Goal: Information Seeking & Learning: Learn about a topic

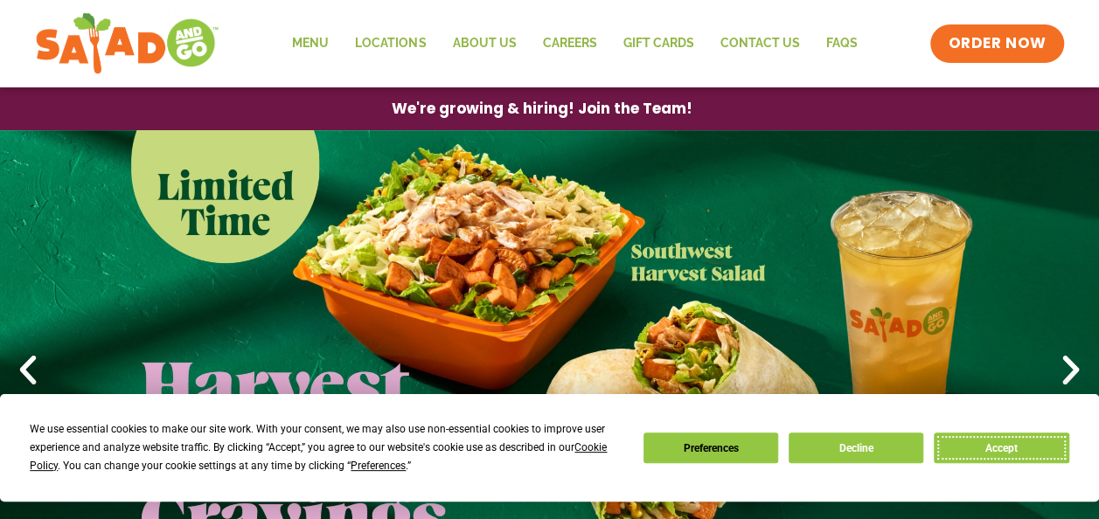
click at [995, 446] on button "Accept" at bounding box center [1001, 448] width 135 height 31
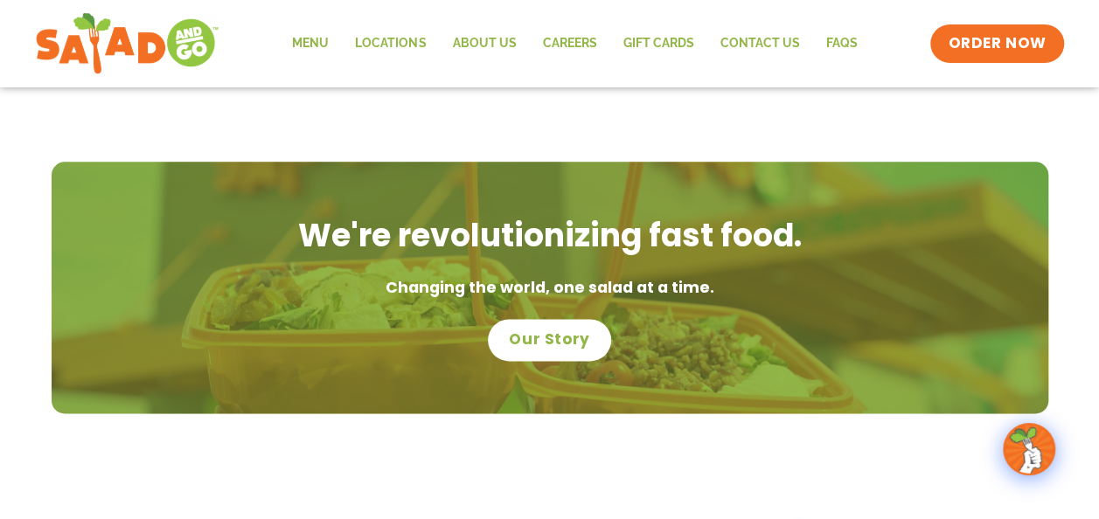
scroll to position [787, 0]
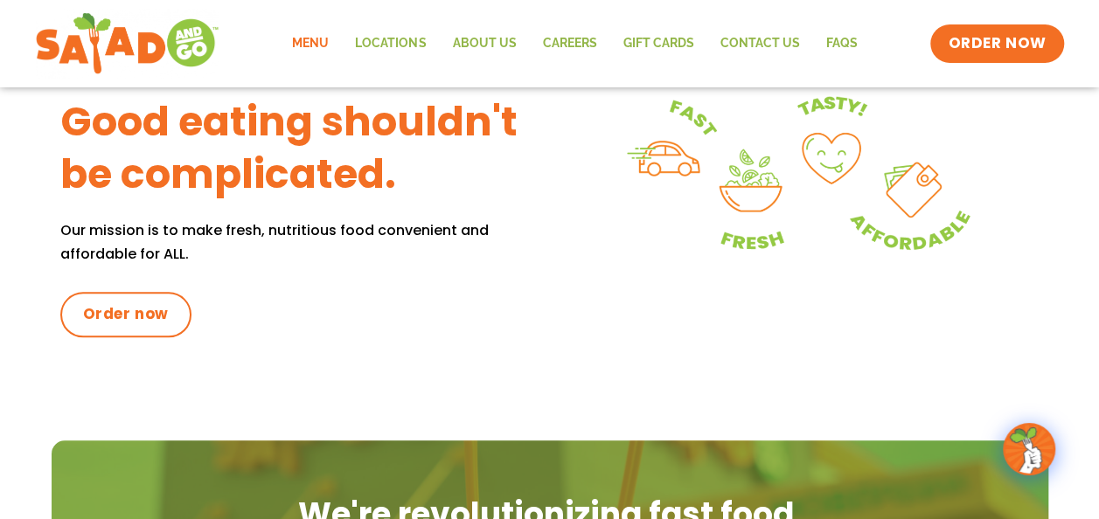
click at [311, 45] on link "Menu" at bounding box center [310, 44] width 63 height 40
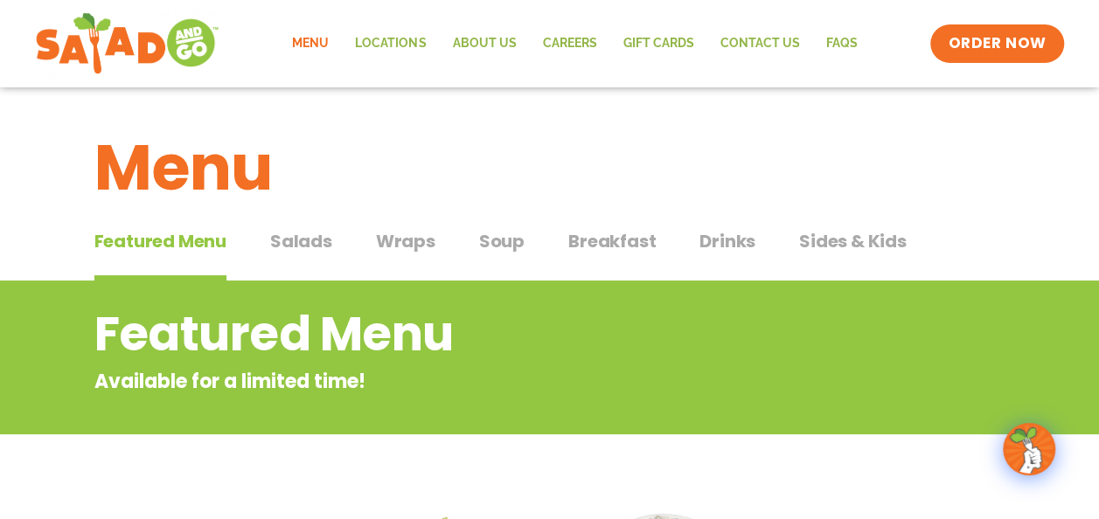
click at [306, 247] on span "Salads" at bounding box center [301, 241] width 62 height 26
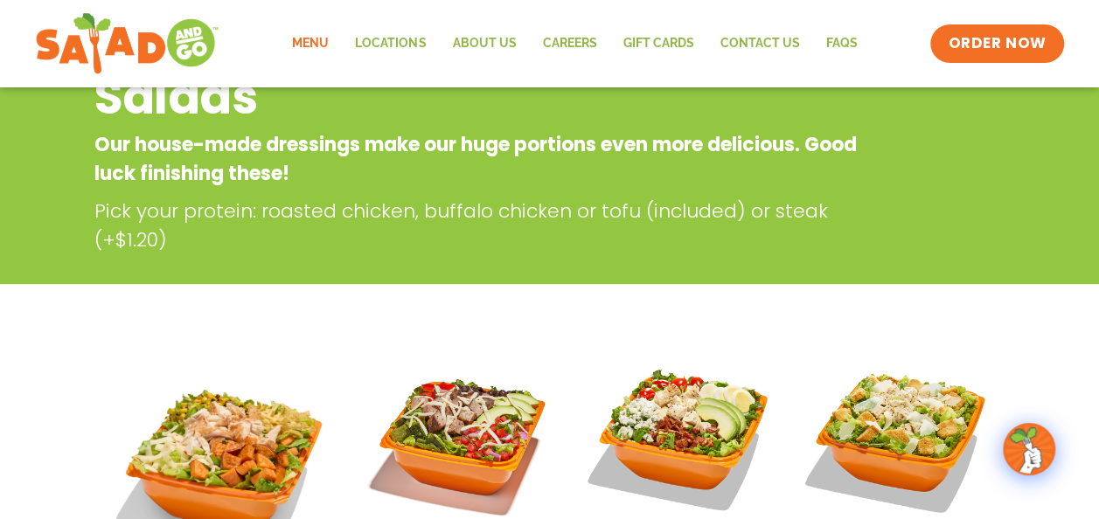
scroll to position [87, 0]
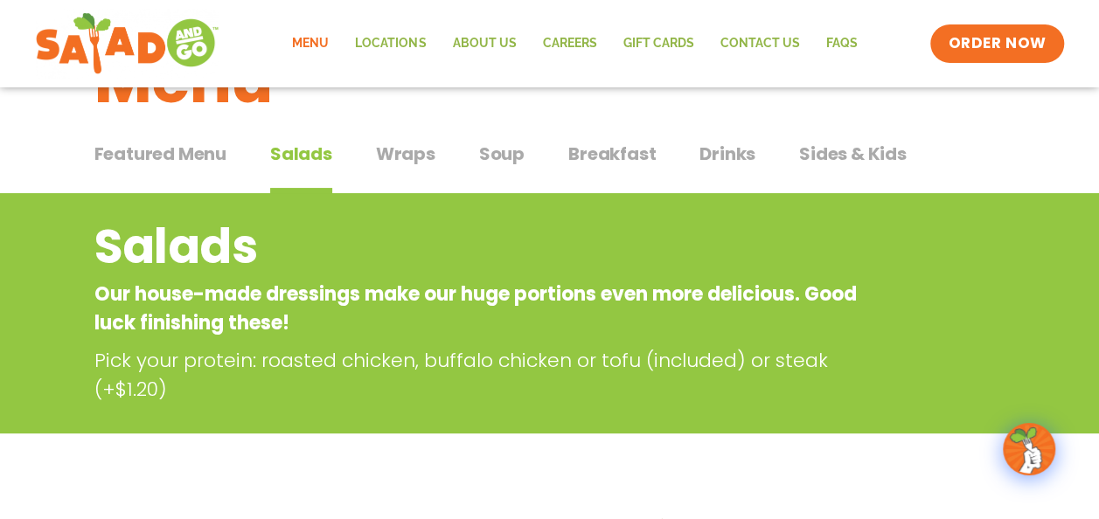
click at [414, 159] on span "Wraps" at bounding box center [405, 154] width 59 height 26
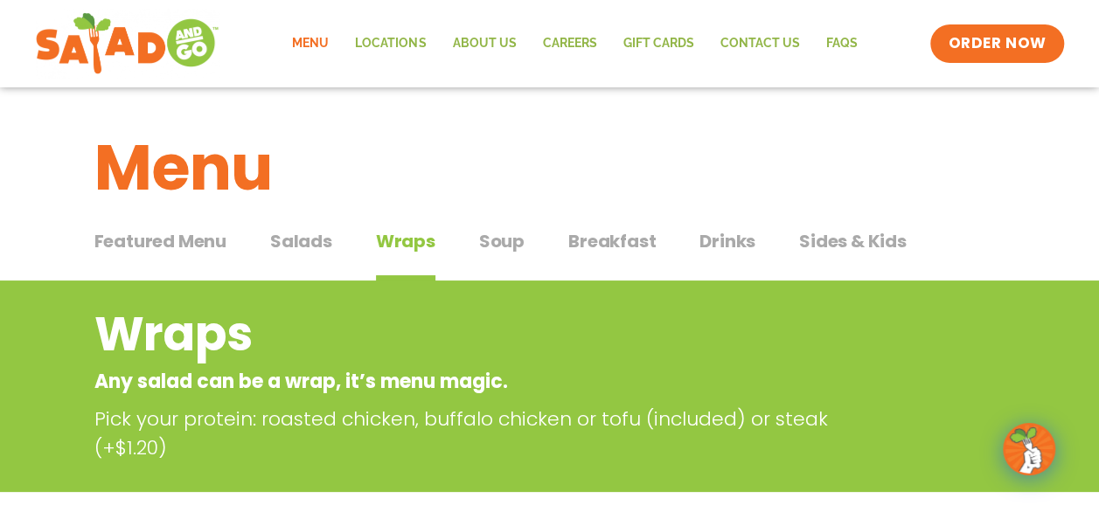
click at [500, 245] on span "Soup" at bounding box center [501, 241] width 45 height 26
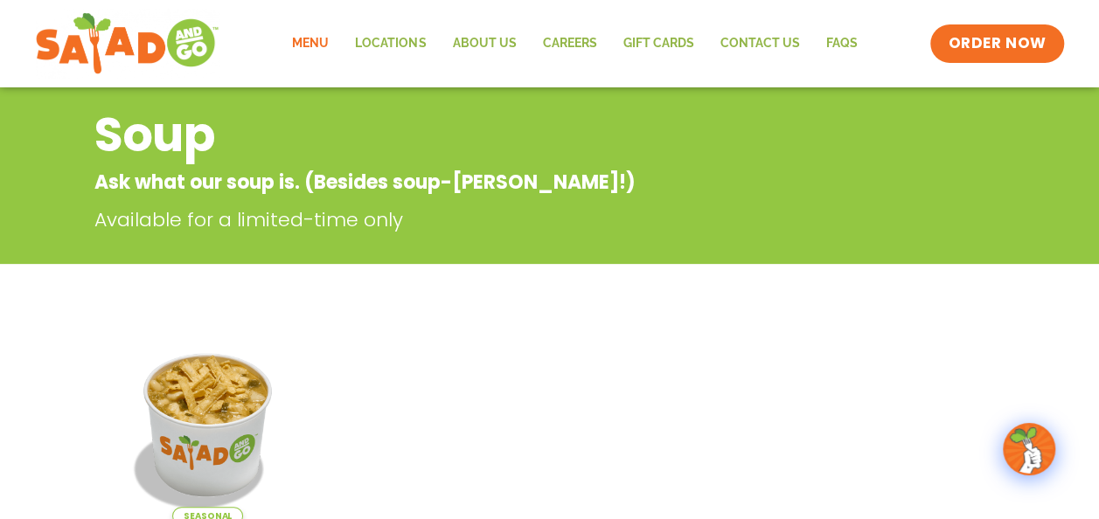
scroll to position [87, 0]
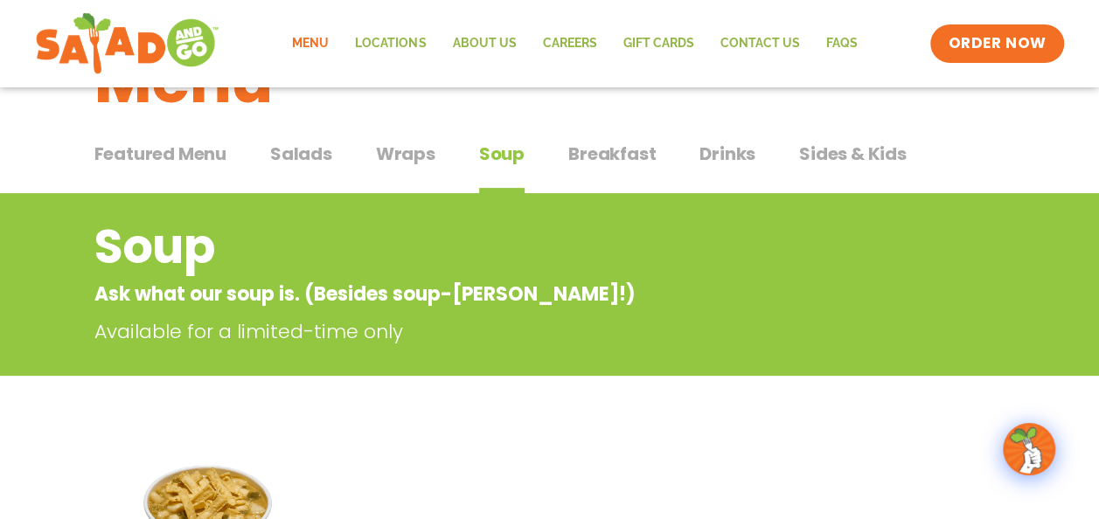
click at [631, 155] on span "Breakfast" at bounding box center [611, 154] width 87 height 26
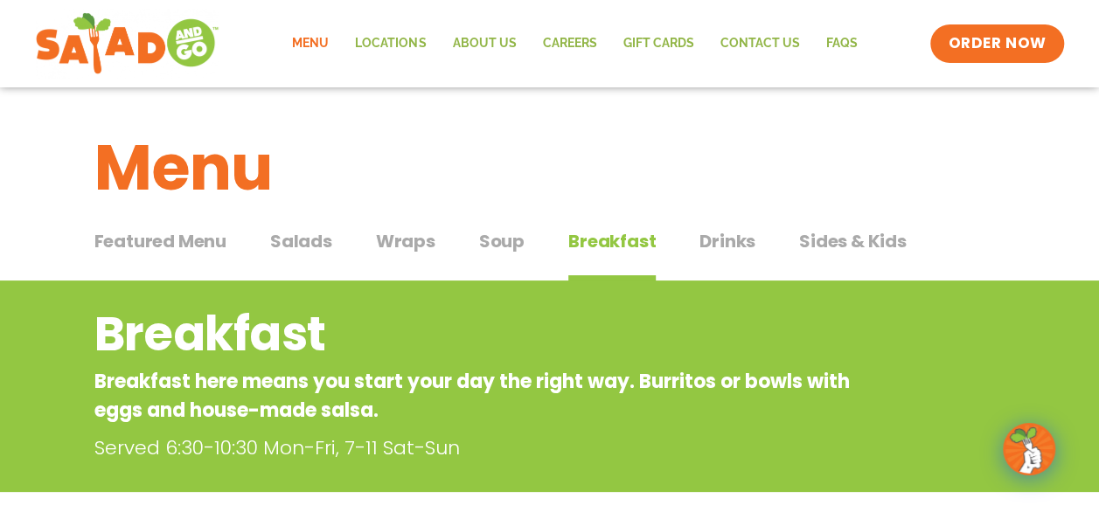
click at [723, 236] on span "Drinks" at bounding box center [727, 241] width 56 height 26
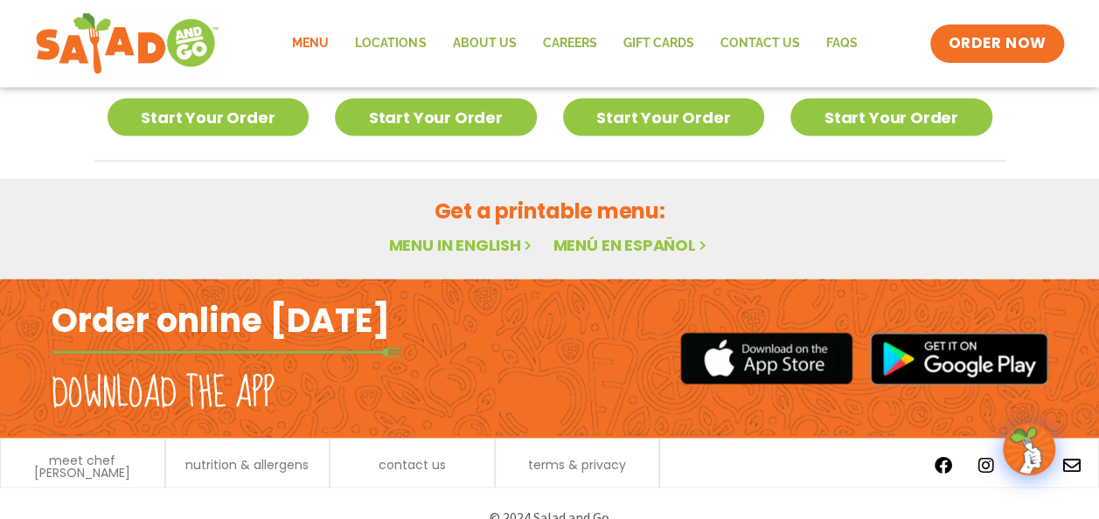
scroll to position [1651, 0]
